Goal: Information Seeking & Learning: Learn about a topic

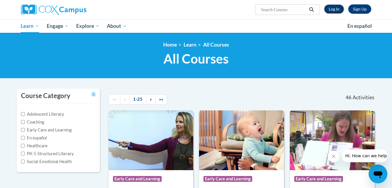
click at [334, 8] on link "Log In" at bounding box center [334, 8] width 20 height 9
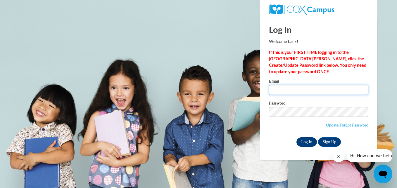
type input "saleniabob@yahoo.com"
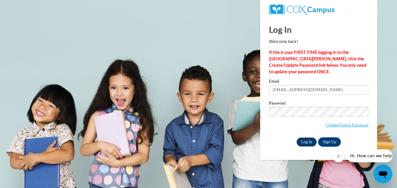
click at [308, 141] on input "Log In" at bounding box center [306, 141] width 20 height 9
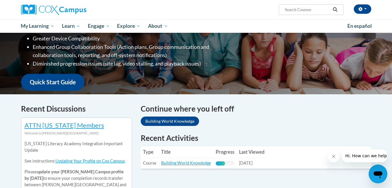
scroll to position [146, 0]
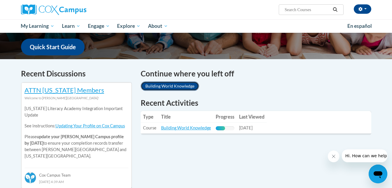
click at [162, 86] on link "Building World Knowledge" at bounding box center [170, 85] width 58 height 9
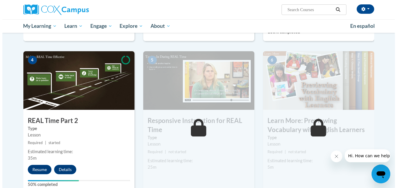
scroll to position [263, 0]
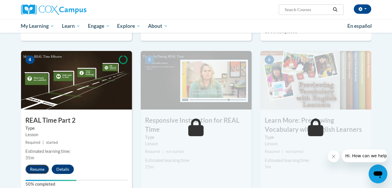
click at [36, 168] on button "Resume" at bounding box center [37, 168] width 24 height 9
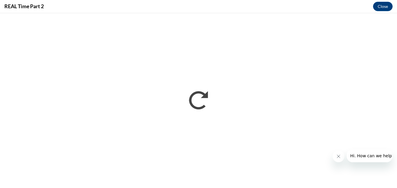
scroll to position [0, 0]
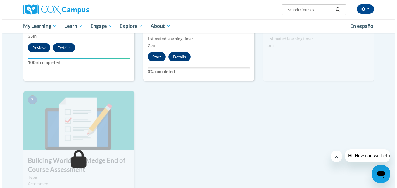
scroll to position [351, 0]
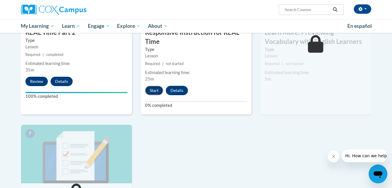
click at [153, 89] on button "Start" at bounding box center [154, 90] width 18 height 9
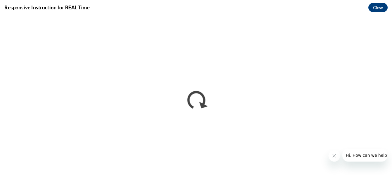
scroll to position [0, 0]
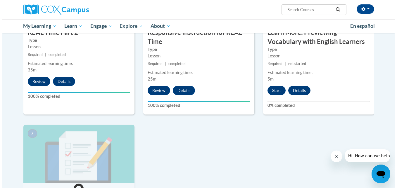
scroll to position [321, 0]
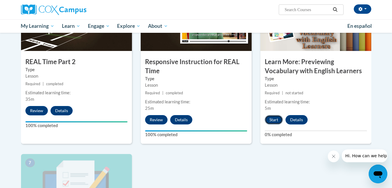
click at [277, 120] on button "Start" at bounding box center [274, 119] width 18 height 9
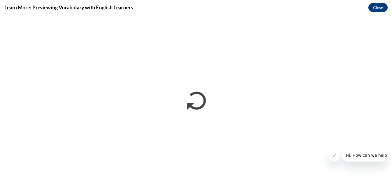
scroll to position [0, 0]
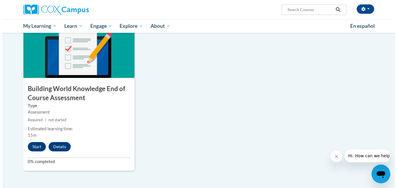
scroll to position [500, 0]
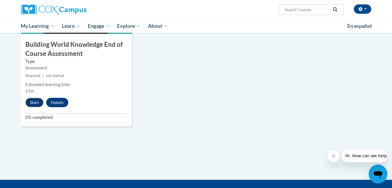
click at [36, 102] on button "Start" at bounding box center [34, 102] width 18 height 9
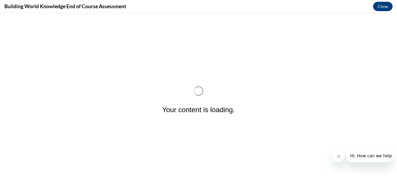
scroll to position [0, 0]
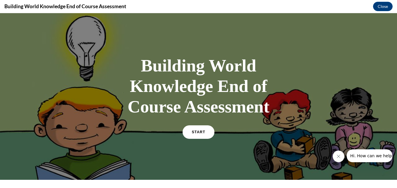
click at [193, 132] on span "START" at bounding box center [198, 132] width 13 height 4
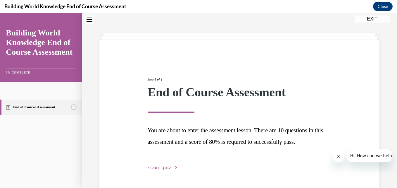
scroll to position [36, 0]
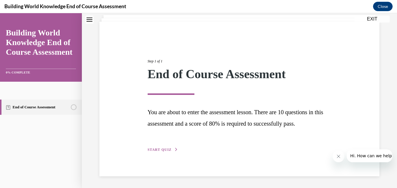
click at [153, 149] on span "START QUIZ" at bounding box center [160, 149] width 24 height 4
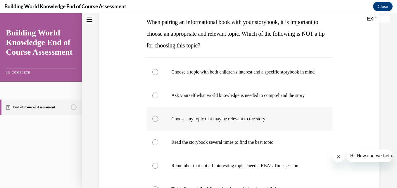
scroll to position [95, 0]
click at [154, 122] on div at bounding box center [155, 119] width 6 height 6
click at [154, 122] on input "Choose any topic that may be relevant to the story" at bounding box center [155, 119] width 6 height 6
radio input "true"
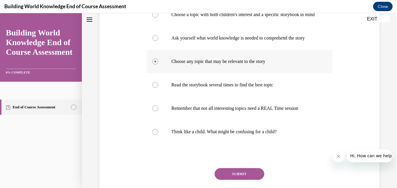
scroll to position [153, 0]
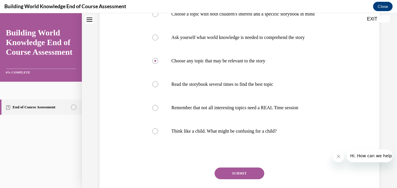
click at [241, 179] on button "SUBMIT" at bounding box center [239, 173] width 50 height 12
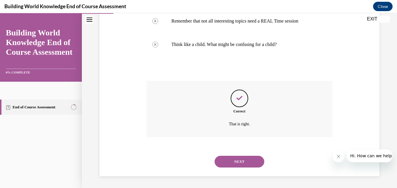
scroll to position [251, 0]
click at [236, 162] on button "NEXT" at bounding box center [239, 161] width 50 height 12
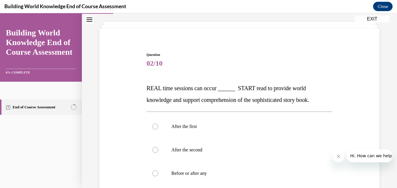
scroll to position [58, 0]
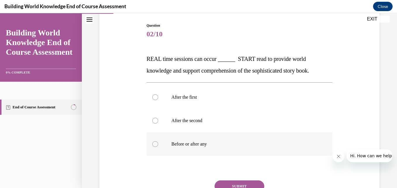
click at [153, 143] on div at bounding box center [155, 144] width 6 height 6
click at [153, 143] on input "Before or after any" at bounding box center [155, 144] width 6 height 6
radio input "true"
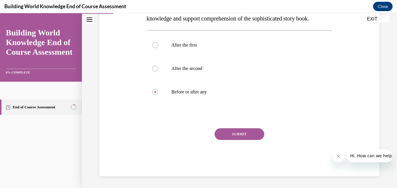
click at [241, 133] on button "SUBMIT" at bounding box center [239, 134] width 50 height 12
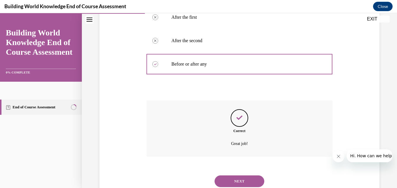
scroll to position [158, 0]
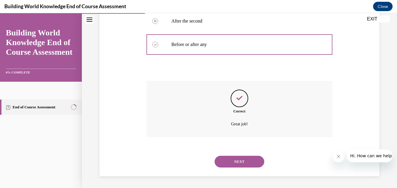
click at [228, 161] on button "NEXT" at bounding box center [239, 161] width 50 height 12
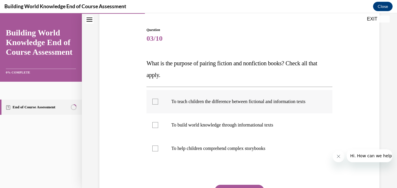
scroll to position [58, 0]
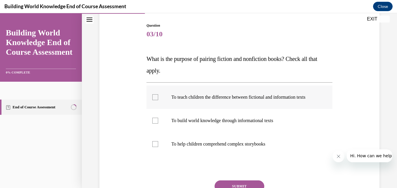
click at [153, 100] on div at bounding box center [155, 97] width 6 height 6
click at [153, 100] on input "To teach children the difference between fictional and information texts" at bounding box center [155, 97] width 6 height 6
checkbox input "true"
click at [153, 123] on div at bounding box center [155, 120] width 6 height 6
click at [153, 123] on input "To build world knowledge through informational texts" at bounding box center [155, 120] width 6 height 6
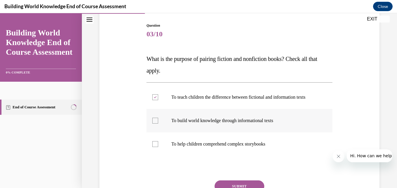
checkbox input "true"
click at [156, 147] on div at bounding box center [155, 144] width 6 height 6
click at [156, 147] on input "To help children comprehend complex storybooks" at bounding box center [155, 144] width 6 height 6
checkbox input "true"
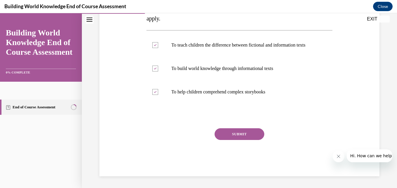
click at [232, 134] on button "SUBMIT" at bounding box center [239, 134] width 50 height 12
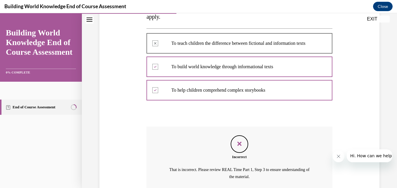
scroll to position [171, 0]
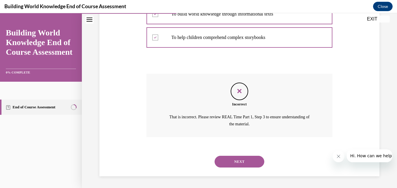
click at [234, 164] on button "NEXT" at bounding box center [239, 161] width 50 height 12
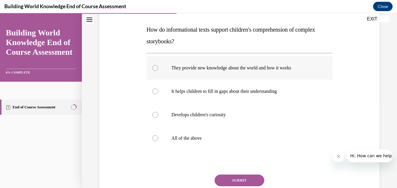
scroll to position [117, 0]
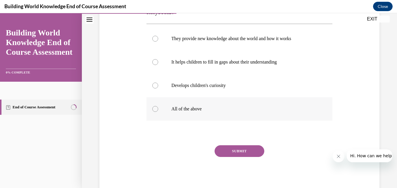
click at [154, 108] on div at bounding box center [155, 109] width 6 height 6
click at [154, 108] on input "All of the above" at bounding box center [155, 109] width 6 height 6
radio input "true"
click at [243, 148] on button "SUBMIT" at bounding box center [239, 151] width 50 height 12
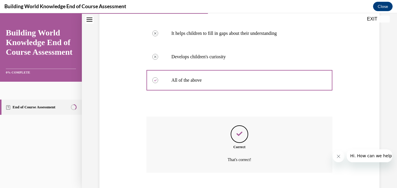
scroll to position [181, 0]
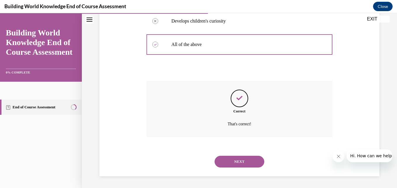
click at [242, 158] on button "NEXT" at bounding box center [239, 161] width 50 height 12
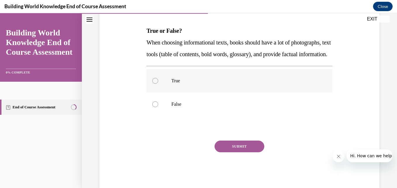
scroll to position [88, 0]
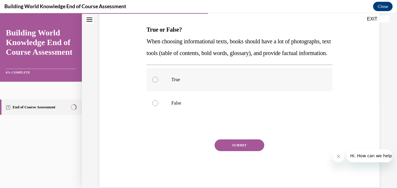
click at [153, 82] on div at bounding box center [155, 80] width 6 height 6
click at [153, 82] on input "True" at bounding box center [155, 80] width 6 height 6
radio input "true"
click at [237, 151] on button "SUBMIT" at bounding box center [239, 145] width 50 height 12
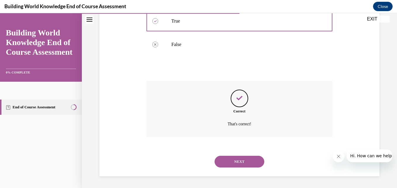
scroll to position [158, 0]
click at [235, 161] on button "NEXT" at bounding box center [239, 161] width 50 height 12
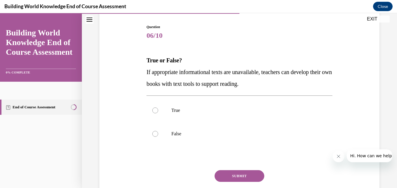
scroll to position [58, 0]
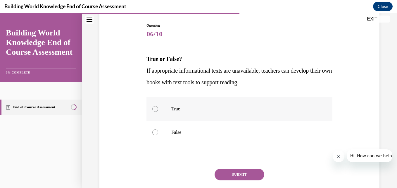
click at [152, 108] on div at bounding box center [155, 109] width 6 height 6
click at [152, 108] on input "True" at bounding box center [155, 109] width 6 height 6
radio input "true"
click at [239, 174] on button "SUBMIT" at bounding box center [239, 174] width 50 height 12
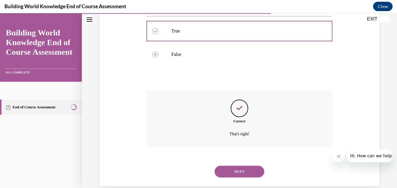
scroll to position [146, 0]
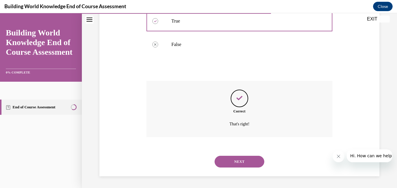
click at [238, 160] on button "NEXT" at bounding box center [239, 161] width 50 height 12
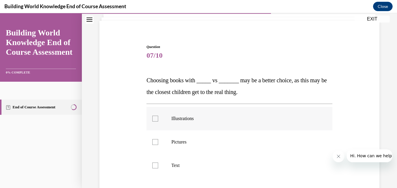
scroll to position [58, 0]
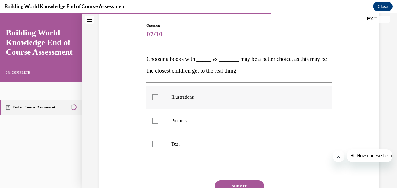
click at [155, 95] on div at bounding box center [155, 97] width 6 height 6
click at [155, 95] on input "Illustrations" at bounding box center [155, 97] width 6 height 6
checkbox input "true"
click at [155, 121] on div at bounding box center [155, 120] width 6 height 6
click at [155, 121] on input "Pictures" at bounding box center [155, 120] width 6 height 6
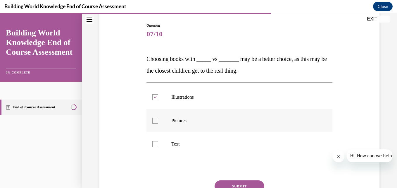
checkbox input "true"
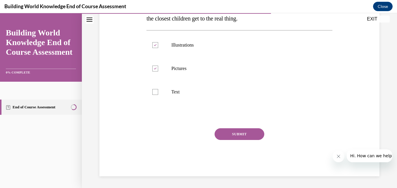
click at [227, 133] on button "SUBMIT" at bounding box center [239, 134] width 50 height 12
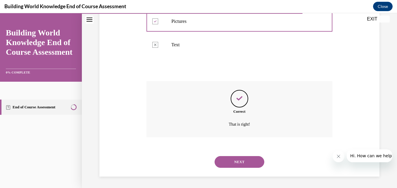
scroll to position [158, 0]
click at [228, 160] on button "NEXT" at bounding box center [239, 161] width 50 height 12
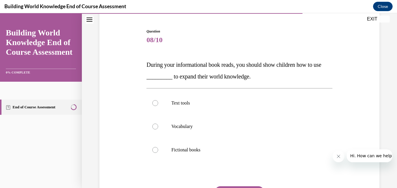
scroll to position [58, 0]
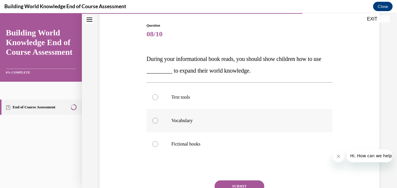
click at [155, 120] on div at bounding box center [155, 120] width 6 height 6
click at [155, 120] on input "Vocabulary" at bounding box center [155, 120] width 6 height 6
radio input "true"
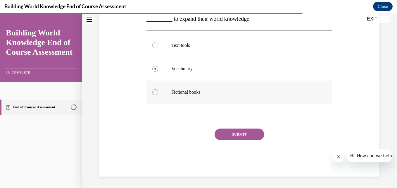
scroll to position [110, 0]
click at [236, 133] on button "SUBMIT" at bounding box center [239, 134] width 50 height 12
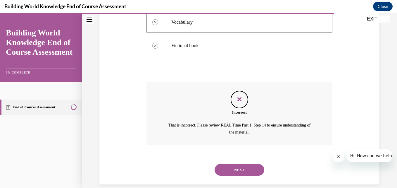
scroll to position [165, 0]
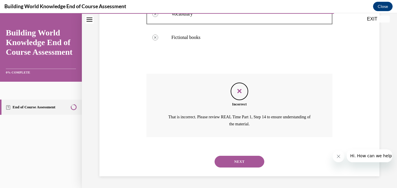
click at [246, 158] on button "NEXT" at bounding box center [239, 161] width 50 height 12
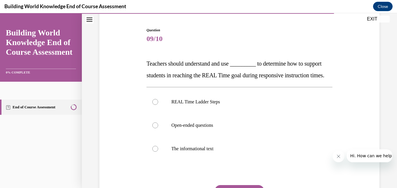
scroll to position [58, 0]
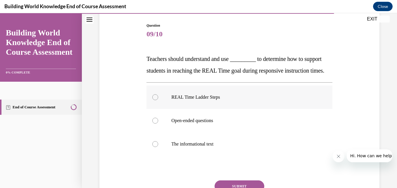
click at [155, 100] on div at bounding box center [155, 97] width 6 height 6
click at [155, 100] on input "REAL Time Ladder Steps" at bounding box center [155, 97] width 6 height 6
radio input "true"
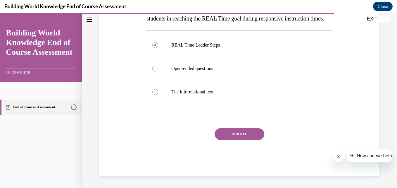
click at [243, 132] on button "SUBMIT" at bounding box center [239, 134] width 50 height 12
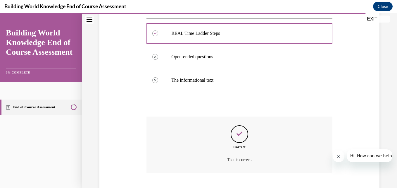
scroll to position [169, 0]
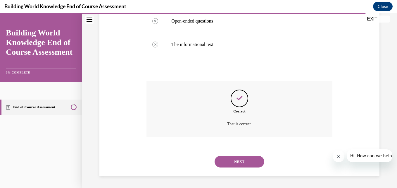
click at [243, 160] on button "NEXT" at bounding box center [239, 161] width 50 height 12
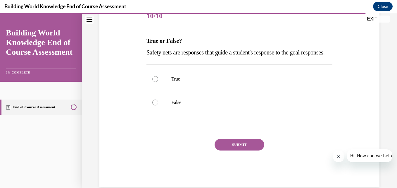
scroll to position [88, 0]
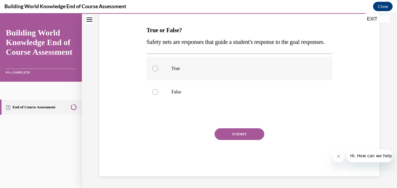
click at [152, 71] on div at bounding box center [155, 68] width 6 height 6
click at [152, 71] on input "True" at bounding box center [155, 68] width 6 height 6
radio input "true"
click at [237, 140] on button "SUBMIT" at bounding box center [239, 134] width 50 height 12
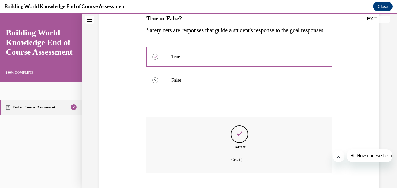
scroll to position [146, 0]
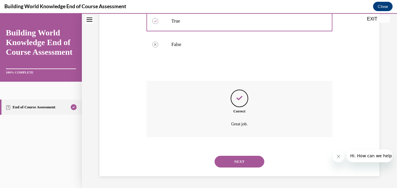
click at [237, 162] on button "NEXT" at bounding box center [239, 161] width 50 height 12
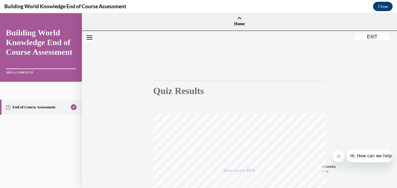
scroll to position [0, 0]
click at [369, 35] on button "EXIT" at bounding box center [371, 36] width 35 height 7
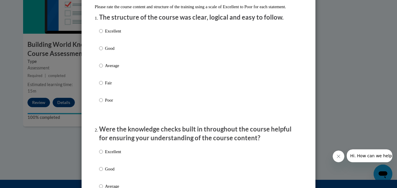
scroll to position [58, 0]
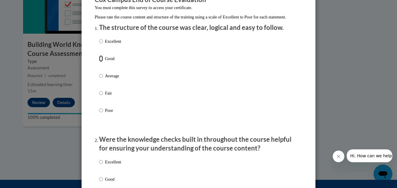
click at [99, 62] on input "Good" at bounding box center [101, 58] width 4 height 6
radio input "true"
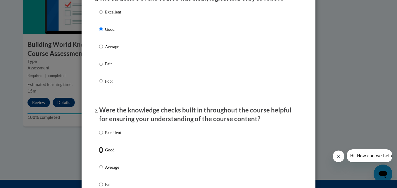
click at [99, 153] on input "Good" at bounding box center [101, 149] width 4 height 6
radio input "true"
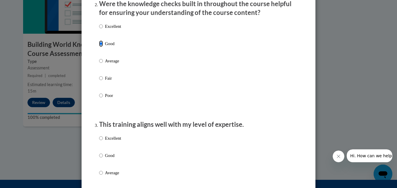
scroll to position [205, 0]
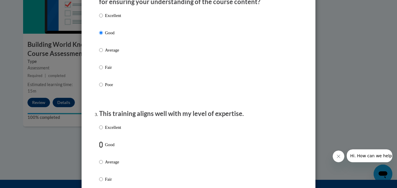
click at [99, 148] on input "Good" at bounding box center [101, 144] width 4 height 6
radio input "true"
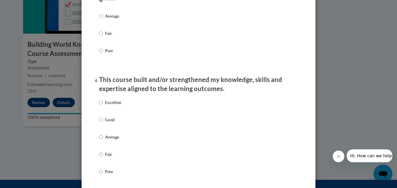
scroll to position [351, 0]
click at [99, 122] on input "Good" at bounding box center [101, 119] width 4 height 6
radio input "true"
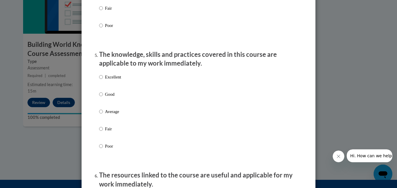
scroll to position [497, 0]
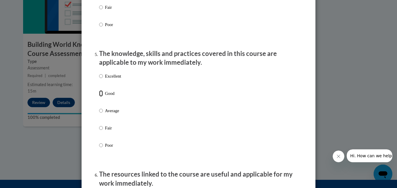
click at [99, 96] on input "Good" at bounding box center [101, 93] width 4 height 6
radio input "true"
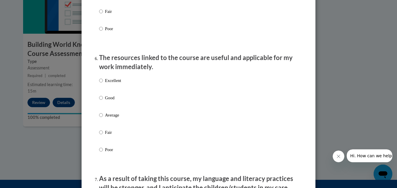
scroll to position [614, 0]
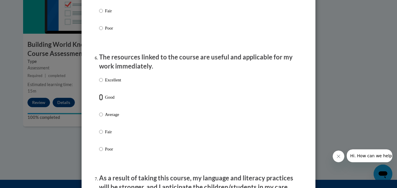
click at [99, 100] on input "Good" at bounding box center [101, 97] width 4 height 6
radio input "true"
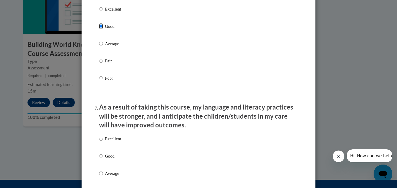
scroll to position [730, 0]
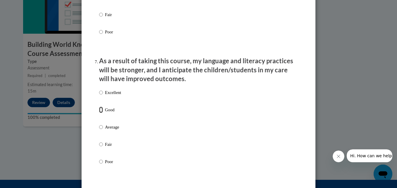
click at [99, 113] on input "Good" at bounding box center [101, 109] width 4 height 6
radio input "true"
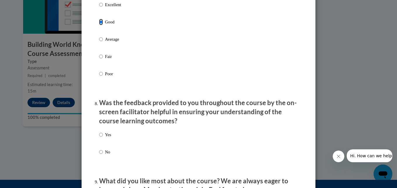
scroll to position [906, 0]
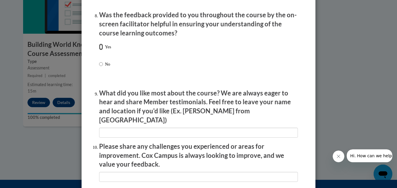
click at [101, 50] on input "Yes" at bounding box center [101, 47] width 4 height 6
radio input "true"
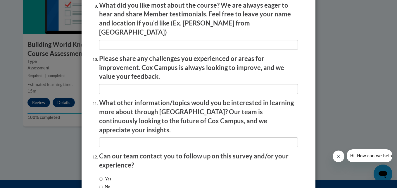
scroll to position [964, 0]
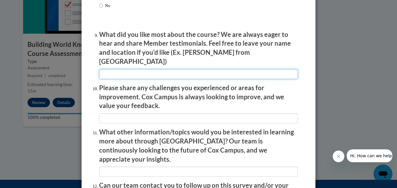
click at [108, 69] on input "textbox" at bounding box center [198, 74] width 199 height 10
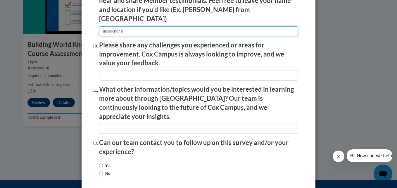
scroll to position [1023, 0]
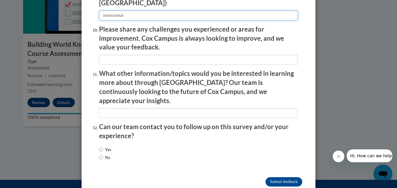
type input "instructional"
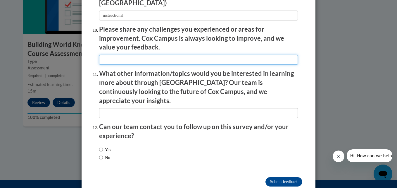
click at [109, 56] on input "textbox" at bounding box center [198, 60] width 199 height 10
type input "long, got bored fast"
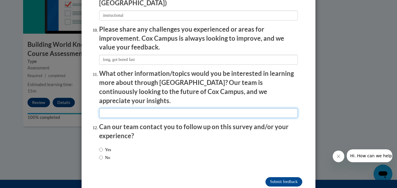
click at [127, 108] on input "textbox" at bounding box center [198, 113] width 199 height 10
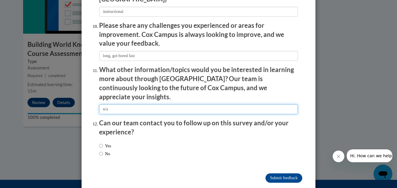
type input "n/a"
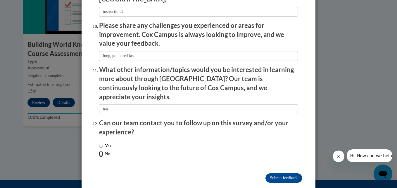
click at [99, 150] on input "No" at bounding box center [101, 153] width 4 height 6
radio input "true"
click at [278, 173] on input "Submit feedback" at bounding box center [283, 177] width 37 height 9
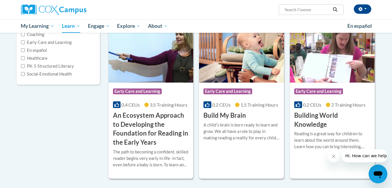
scroll to position [88, 0]
click at [133, 109] on div "Course Category: Early Care and Learning 0.4 CEUs 3.5 Training Hours COURSE An …" at bounding box center [151, 114] width 85 height 64
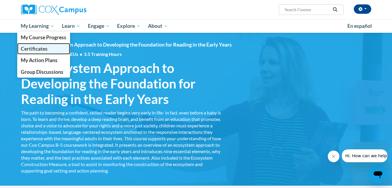
click at [34, 50] on span "Certificates" at bounding box center [34, 49] width 27 height 6
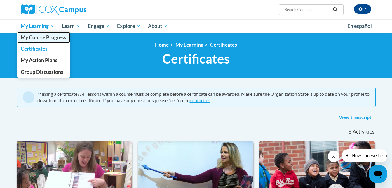
click at [33, 36] on span "My Course Progress" at bounding box center [44, 37] width 46 height 6
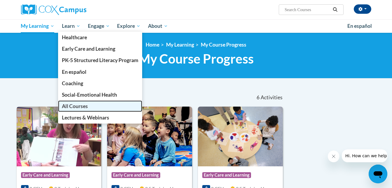
click at [76, 106] on span "All Courses" at bounding box center [75, 106] width 26 height 6
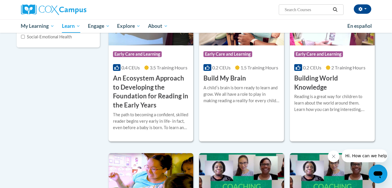
scroll to position [117, 0]
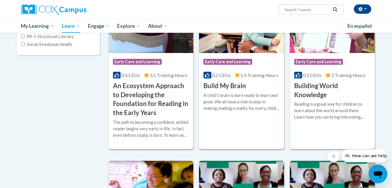
click at [138, 85] on h3 "An Ecosystem Approach to Developing the Foundation for Reading in the Early Yea…" at bounding box center [151, 99] width 76 height 36
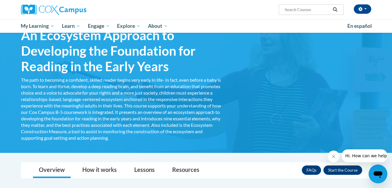
scroll to position [146, 0]
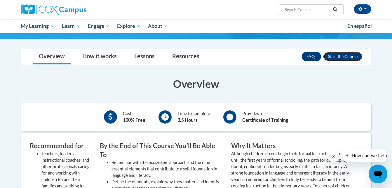
click at [344, 56] on button "Enroll" at bounding box center [343, 56] width 39 height 9
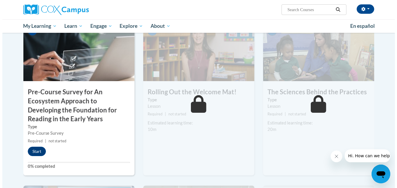
scroll to position [146, 0]
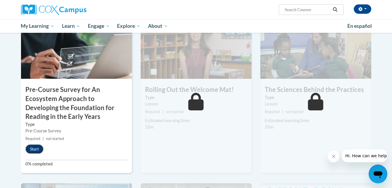
click at [32, 150] on button "Start" at bounding box center [34, 148] width 18 height 9
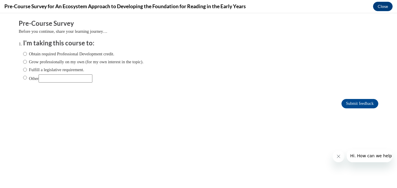
scroll to position [0, 0]
click at [23, 53] on input "Obtain required Professional Development credit." at bounding box center [25, 54] width 4 height 6
radio input "true"
click at [344, 103] on input "Submit feedback" at bounding box center [359, 103] width 37 height 9
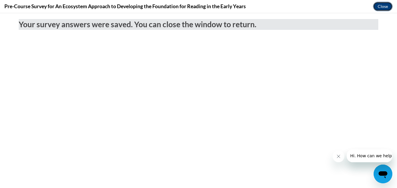
click at [381, 8] on button "Close" at bounding box center [383, 6] width 20 height 9
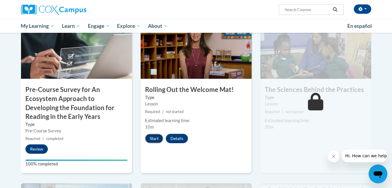
click at [157, 135] on button "Start" at bounding box center [154, 138] width 18 height 9
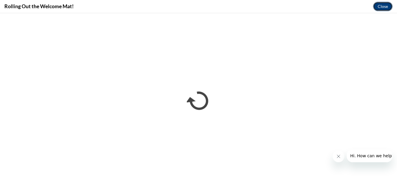
click at [385, 6] on button "Close" at bounding box center [383, 6] width 20 height 9
